Goal: Find specific page/section: Find specific page/section

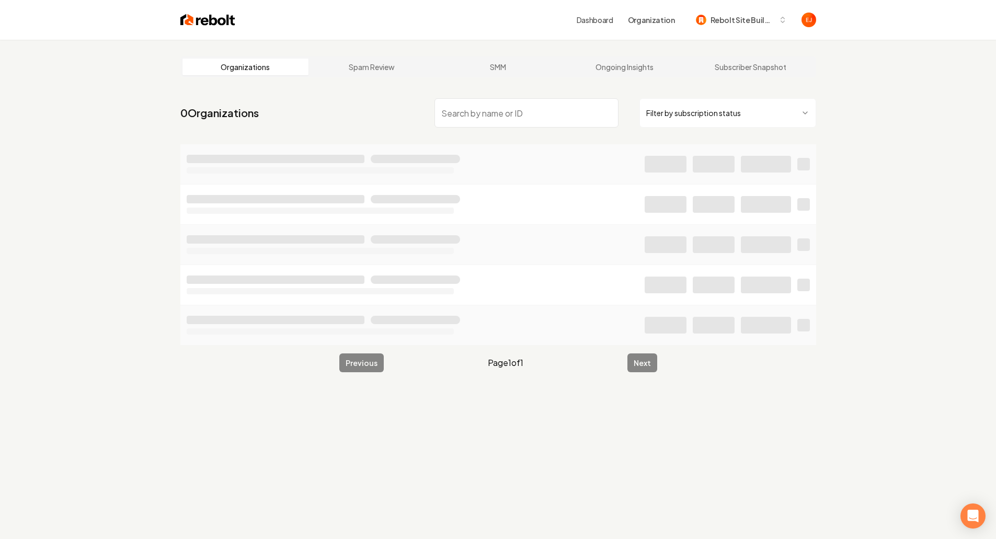
click at [540, 119] on input "search" at bounding box center [527, 112] width 184 height 29
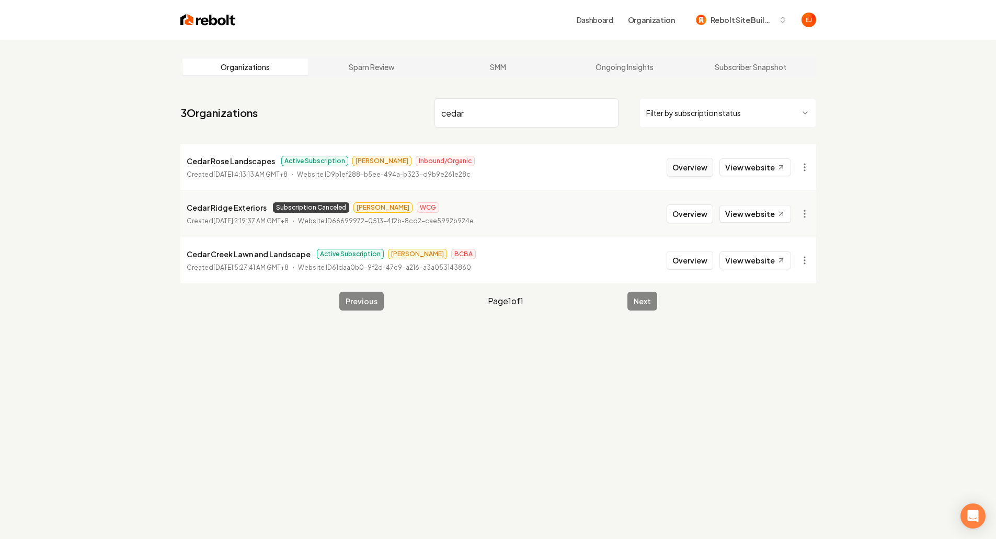
type input "cedar"
click at [696, 176] on button "Overview" at bounding box center [690, 167] width 47 height 19
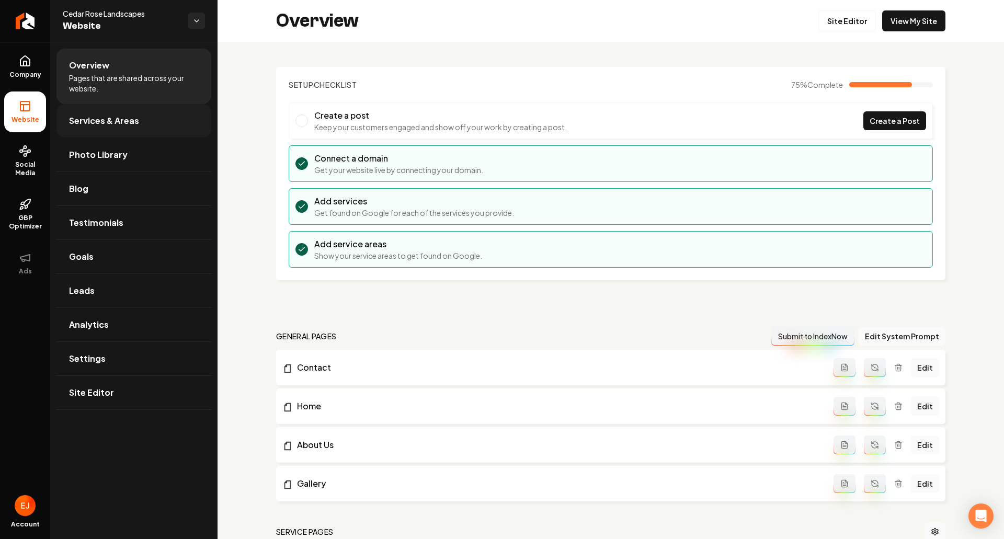
click at [116, 134] on link "Services & Areas" at bounding box center [133, 120] width 155 height 33
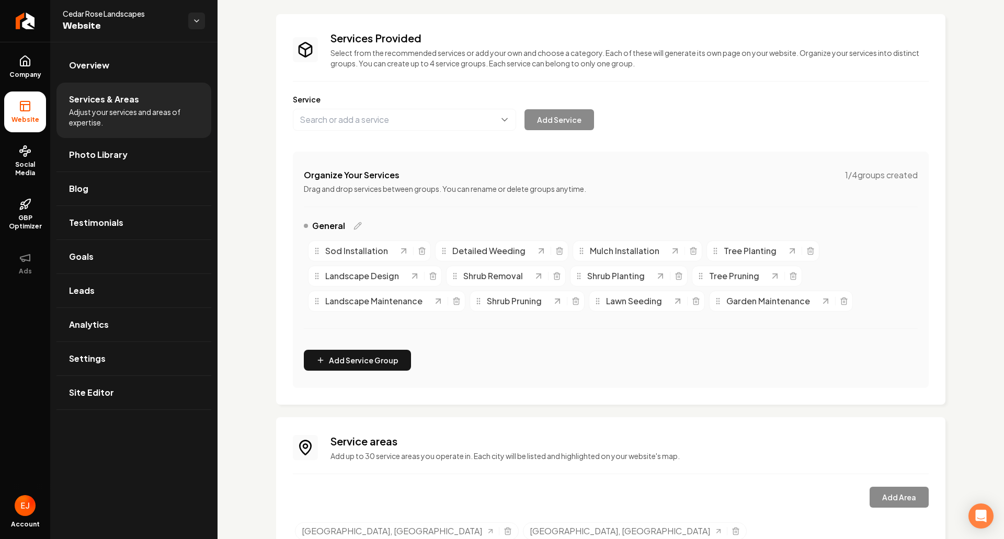
scroll to position [144, 0]
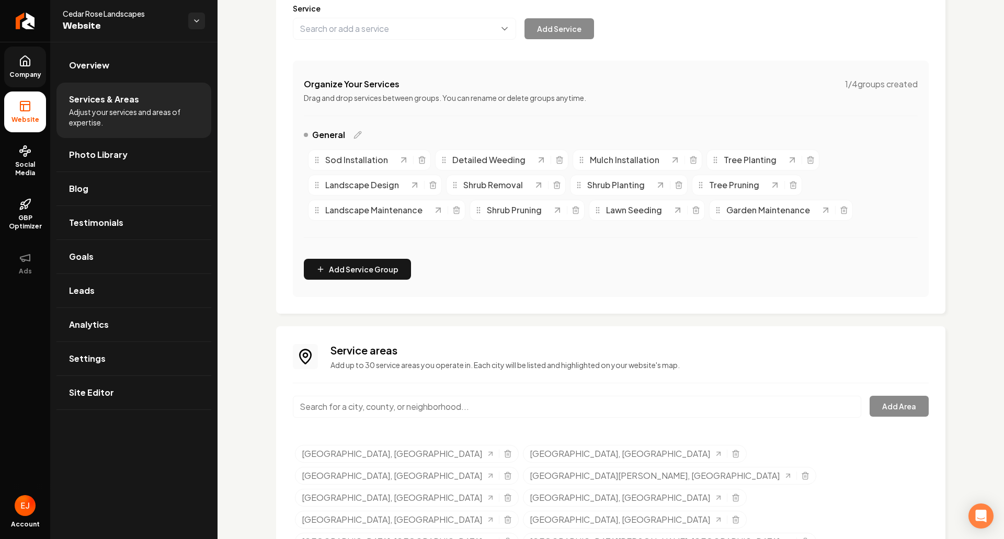
click at [34, 64] on link "Company" at bounding box center [25, 67] width 42 height 41
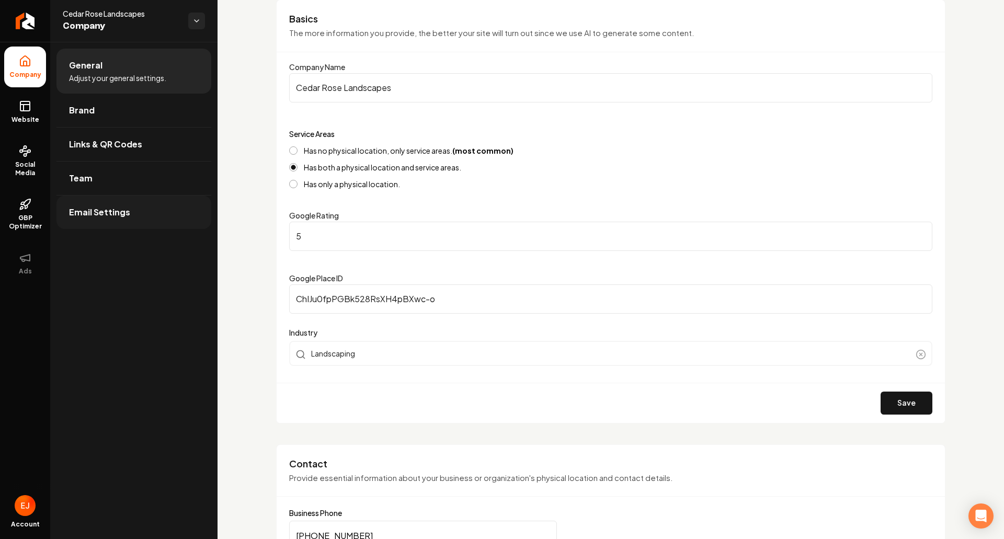
scroll to position [39, 0]
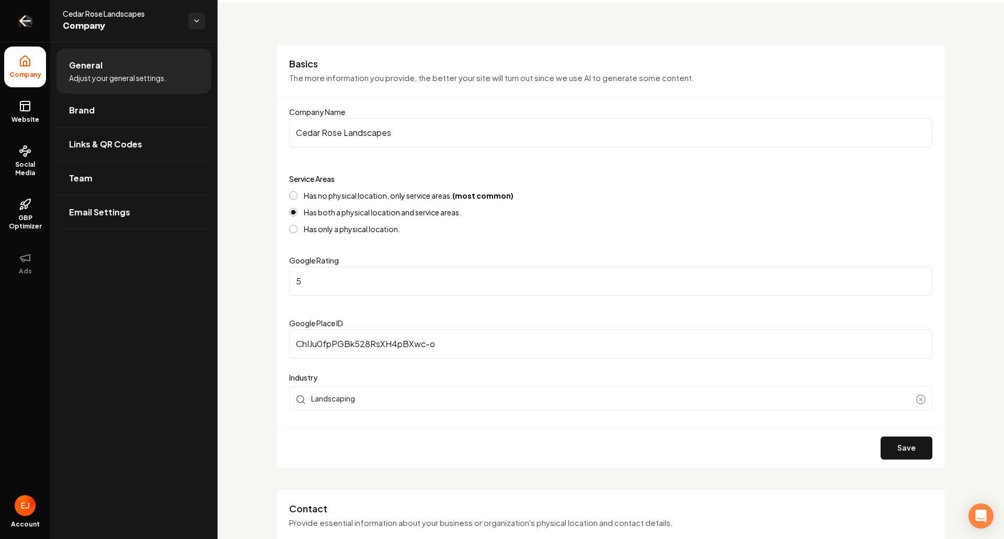
click at [27, 25] on icon "Return to dashboard" at bounding box center [25, 21] width 17 height 17
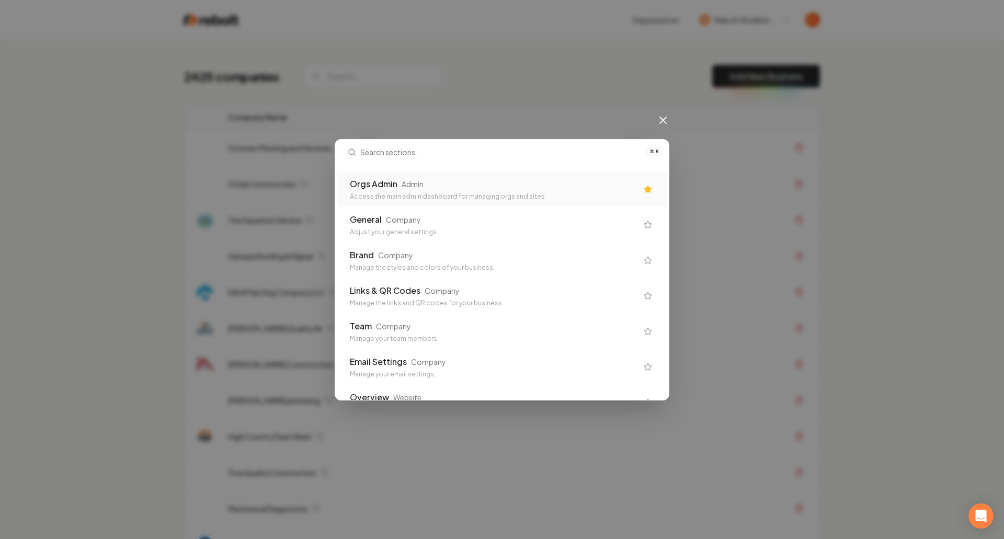
click at [443, 173] on div "Orgs Admin Admin Access the main admin dashboard for managing orgs and sites" at bounding box center [501, 190] width 329 height 36
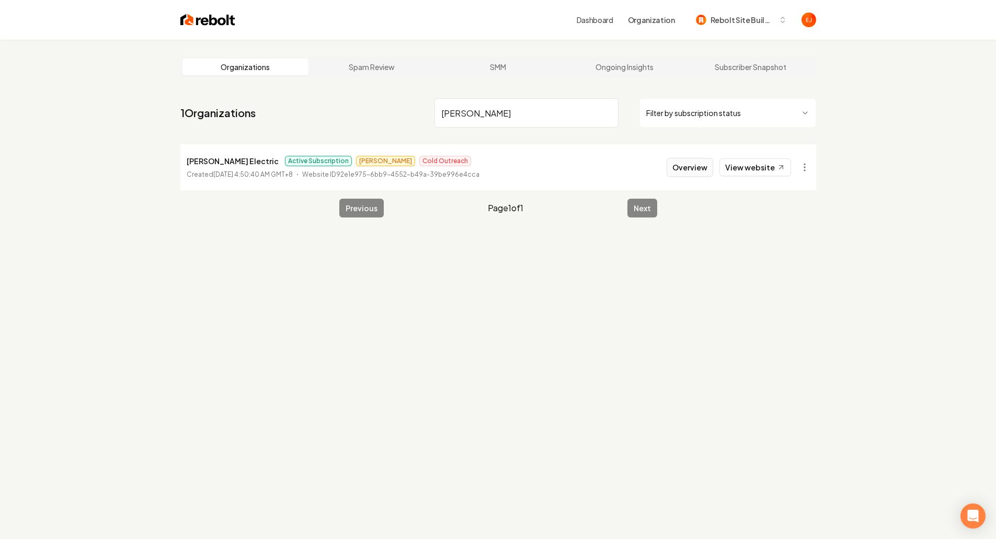
type input "bolton"
click at [689, 174] on button "Overview" at bounding box center [690, 167] width 47 height 19
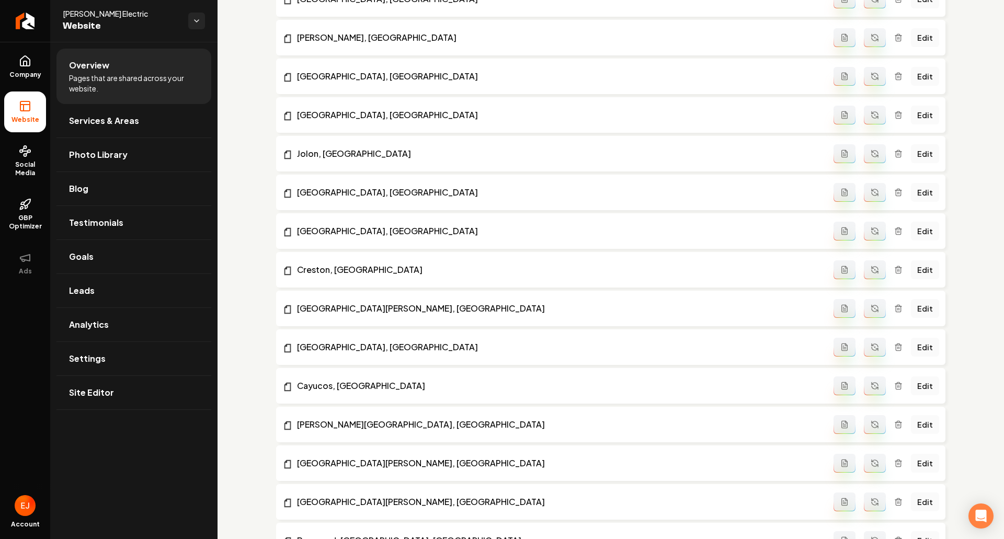
scroll to position [1614, 0]
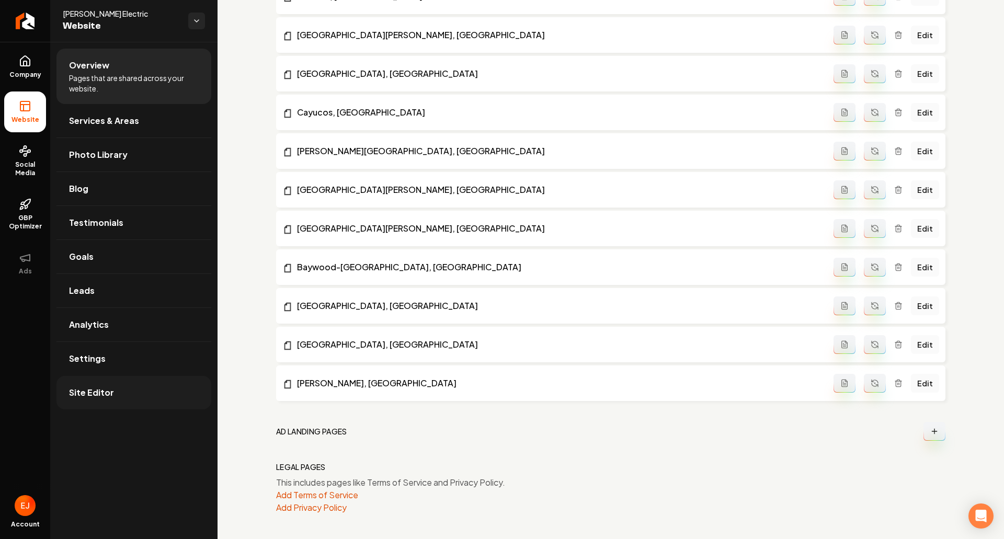
click at [114, 408] on link "Site Editor" at bounding box center [133, 392] width 155 height 33
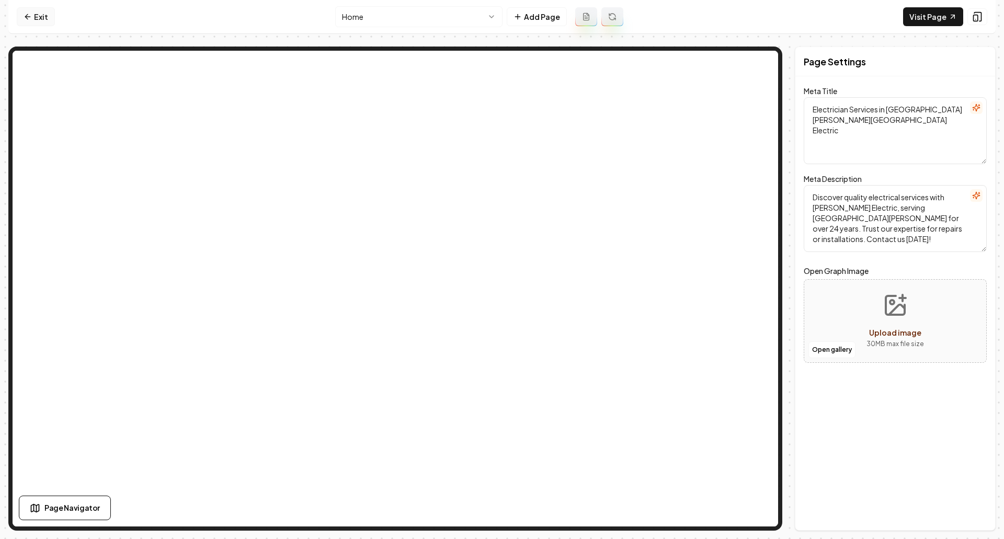
click at [45, 16] on link "Exit" at bounding box center [36, 16] width 38 height 19
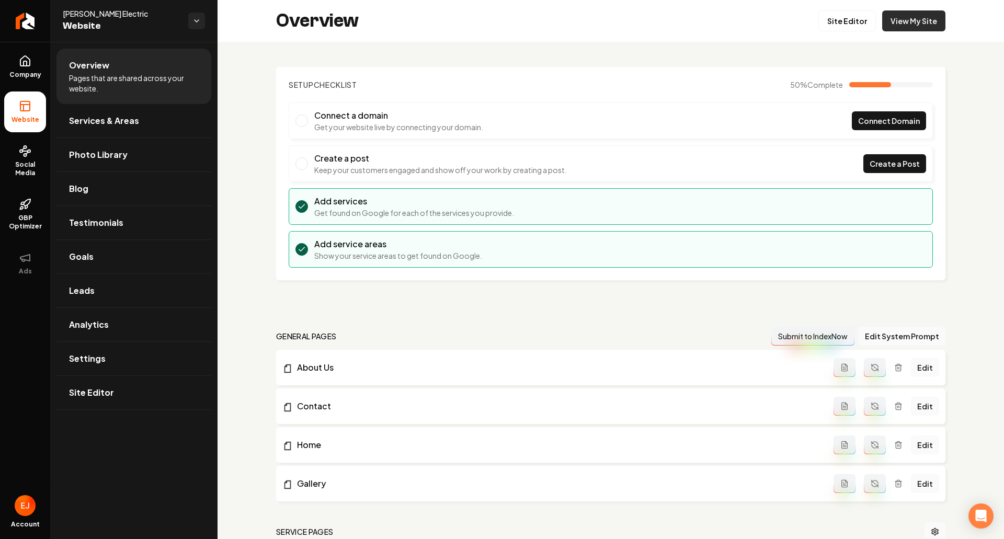
click at [911, 26] on link "View My Site" at bounding box center [913, 20] width 63 height 21
click at [27, 161] on span "Social Media" at bounding box center [25, 169] width 42 height 17
